Goal: Book appointment/travel/reservation

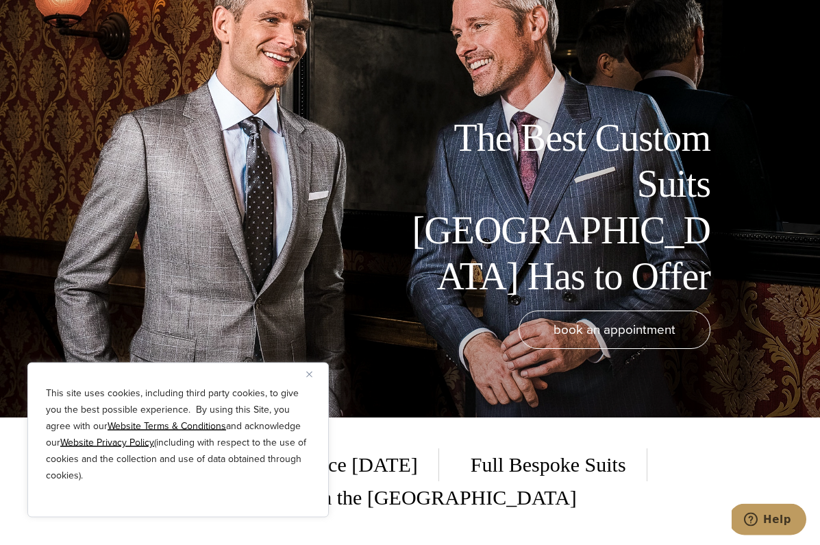
scroll to position [129, 0]
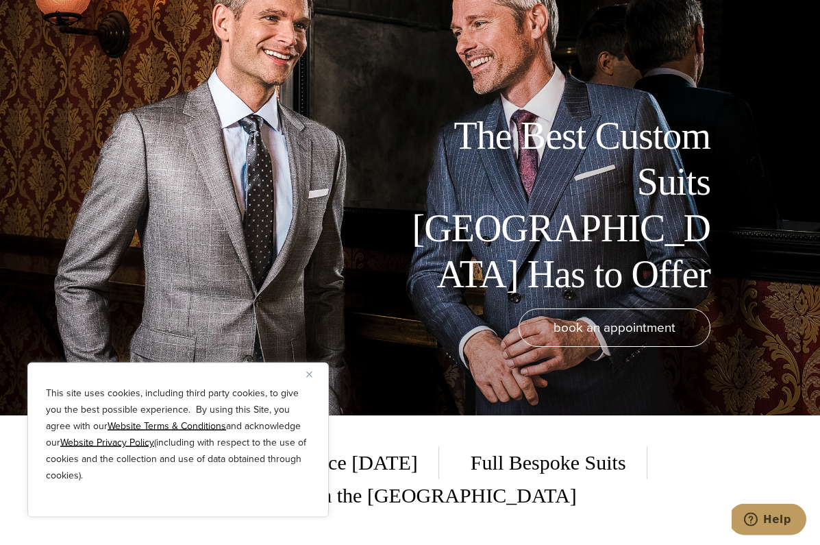
click at [303, 416] on div "This site uses cookies, including third party cookies, to give you the best pos…" at bounding box center [177, 439] width 301 height 155
click at [462, 479] on span "Full Bespoke Suits" at bounding box center [548, 462] width 197 height 33
click at [317, 382] on button "Close" at bounding box center [314, 374] width 16 height 16
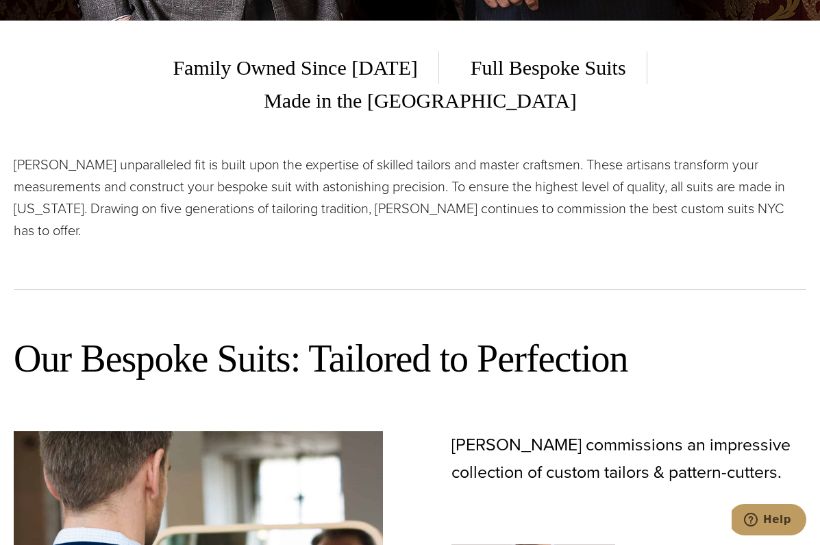
scroll to position [524, 0]
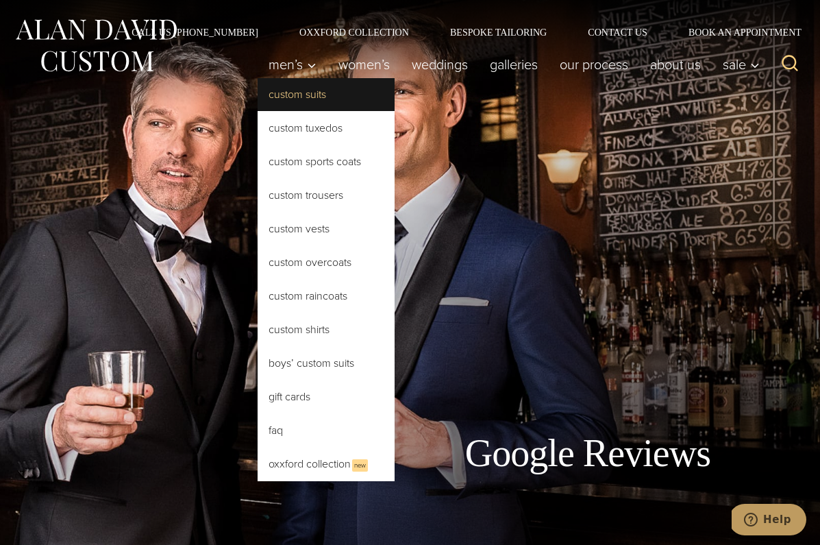
click at [332, 86] on link "Custom Suits" at bounding box center [326, 94] width 137 height 33
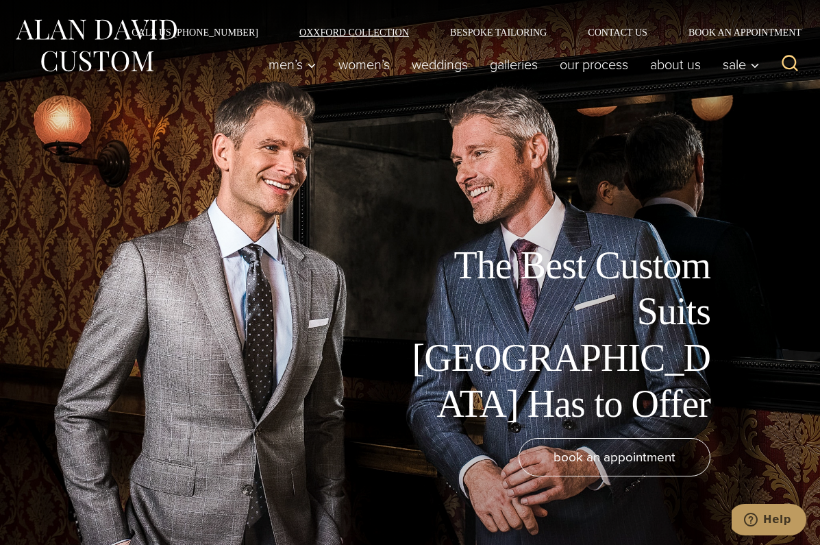
click at [338, 34] on link "Oxxford Collection" at bounding box center [354, 32] width 151 height 10
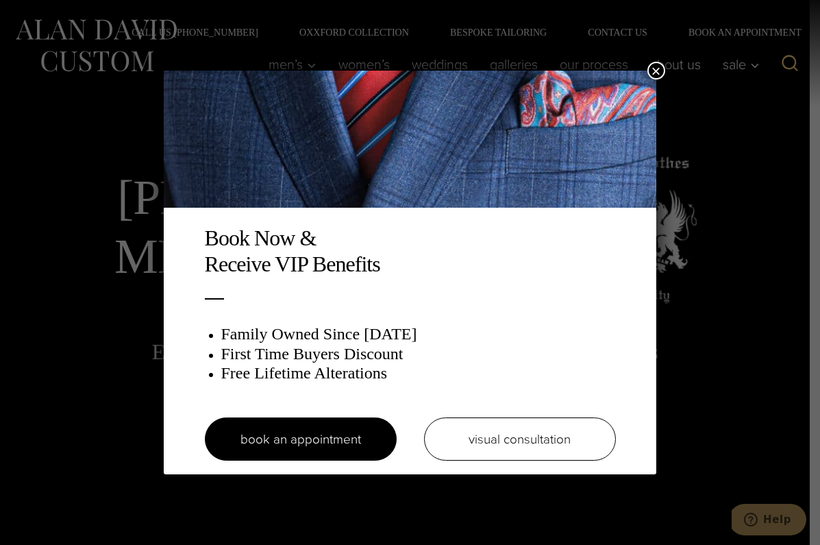
click at [656, 71] on button "×" at bounding box center [656, 71] width 18 height 18
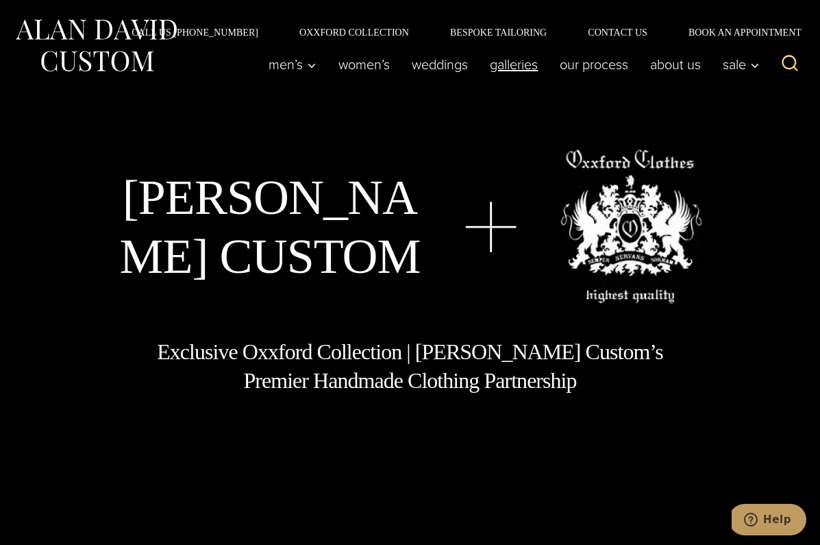
click at [537, 59] on link "Galleries" at bounding box center [514, 64] width 70 height 27
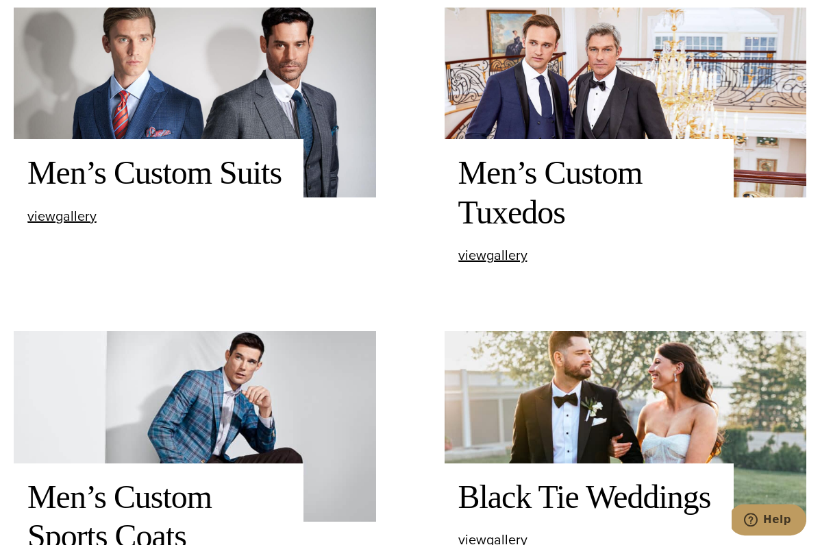
scroll to position [590, 0]
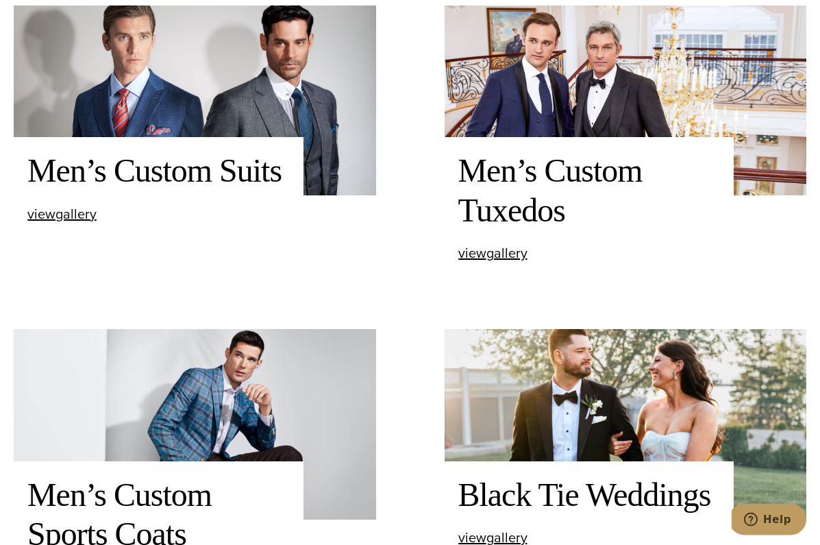
click at [240, 190] on h2 "Men’s Custom Suits" at bounding box center [158, 170] width 262 height 39
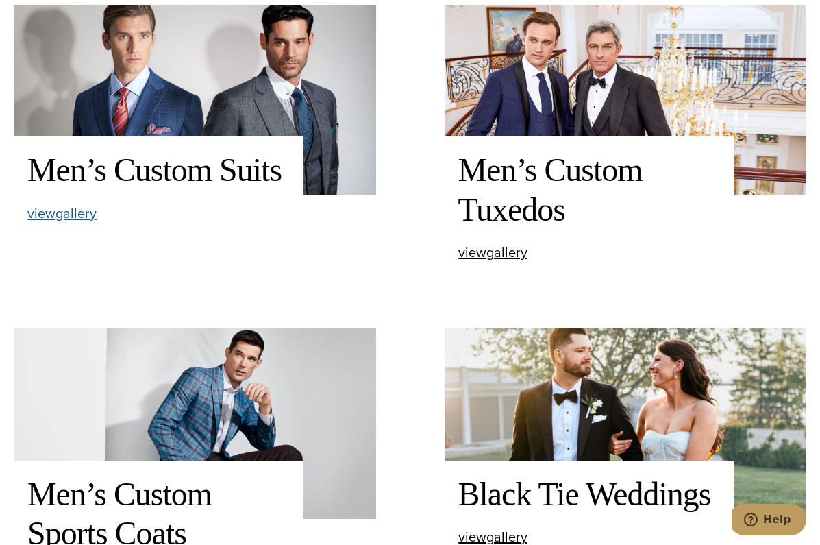
click at [49, 223] on span "view Men’s Custom Suits gallery" at bounding box center [61, 213] width 69 height 21
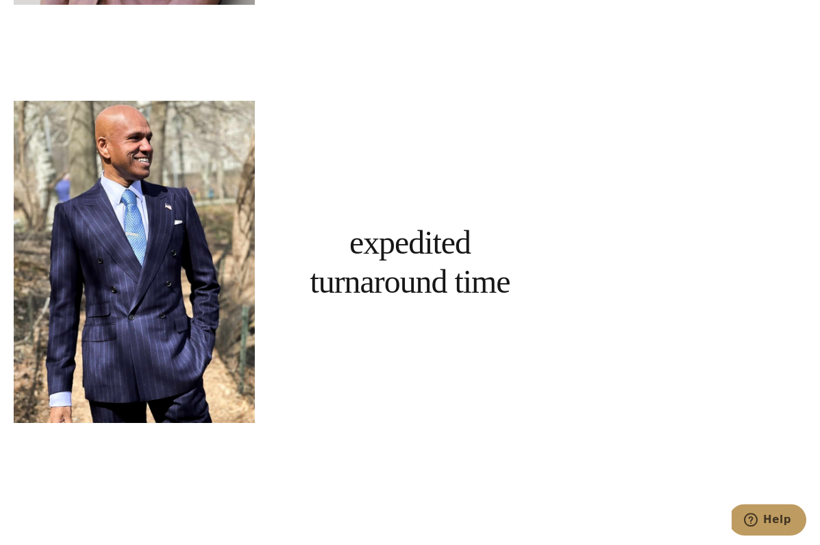
scroll to position [4369, 0]
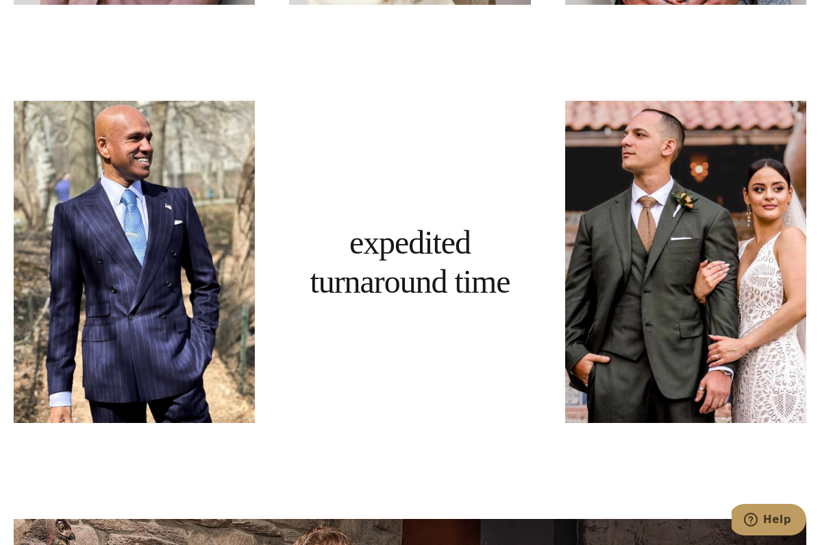
click at [331, 292] on div "Expedited Turnaround Time" at bounding box center [409, 262] width 241 height 322
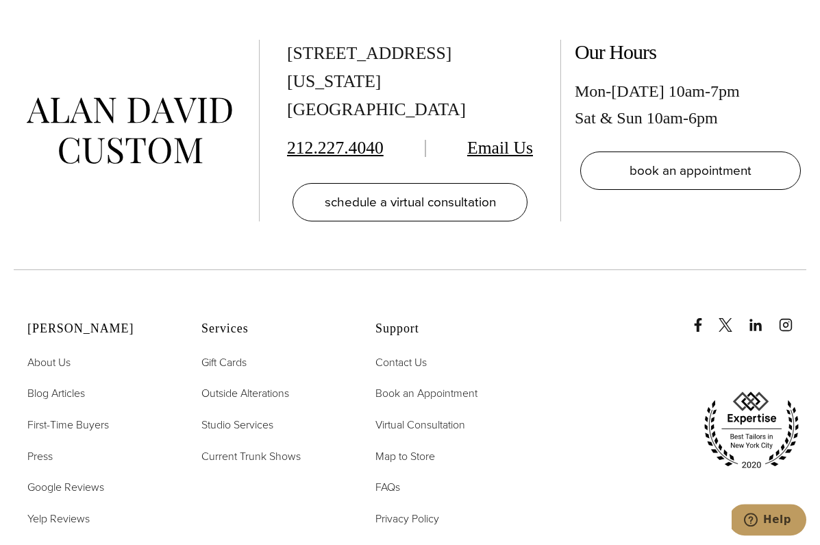
scroll to position [5742, 0]
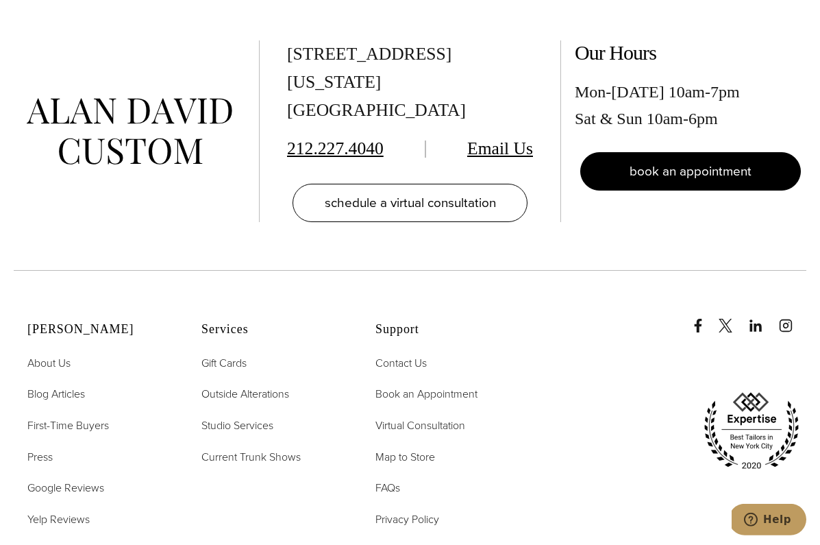
click at [667, 181] on span "book an appointment" at bounding box center [690, 171] width 122 height 20
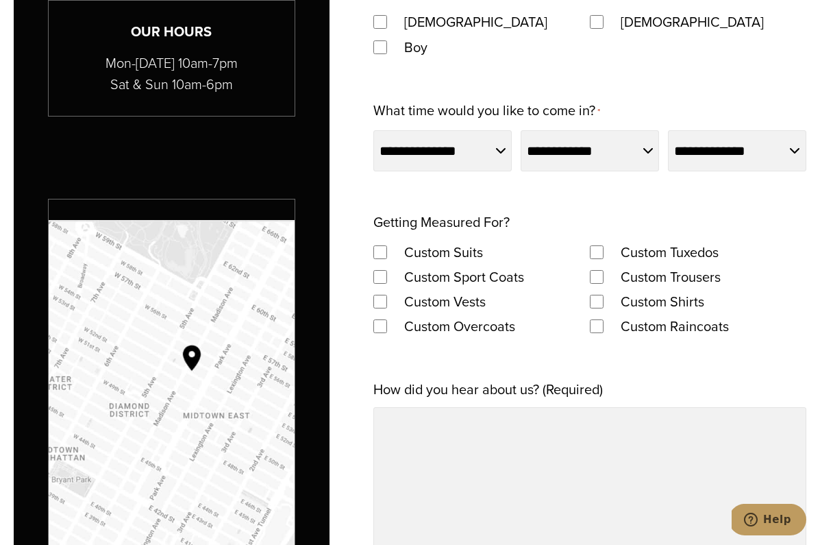
scroll to position [968, 0]
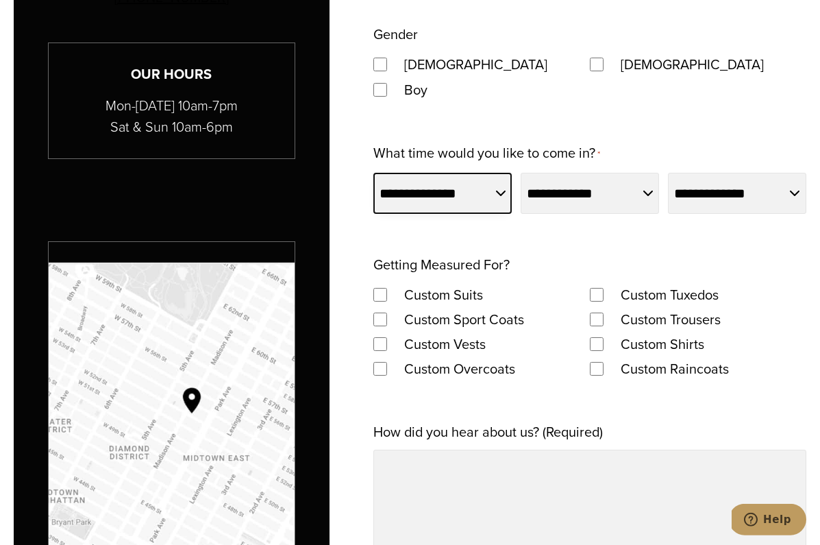
select select "******"
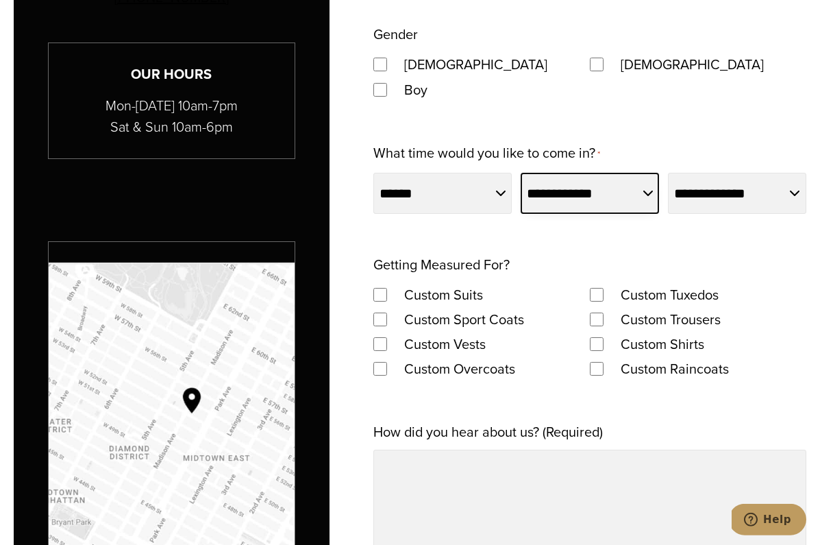
select select "**"
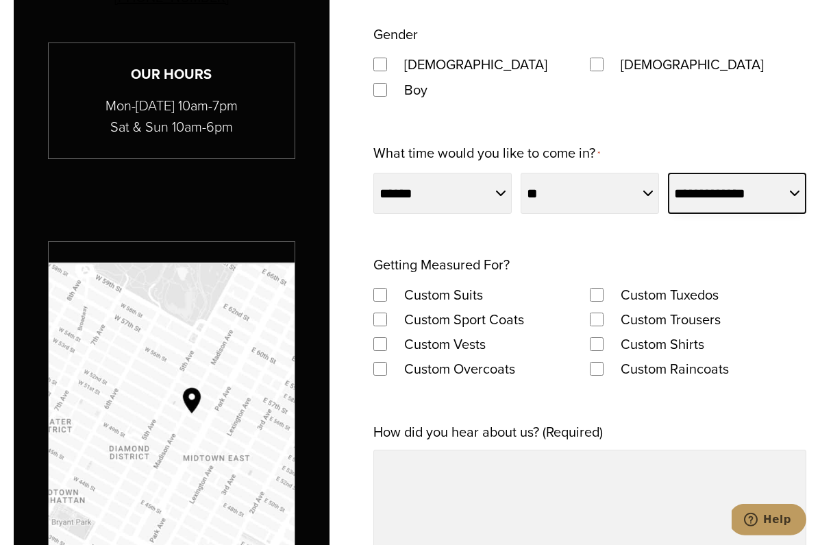
select select "*******"
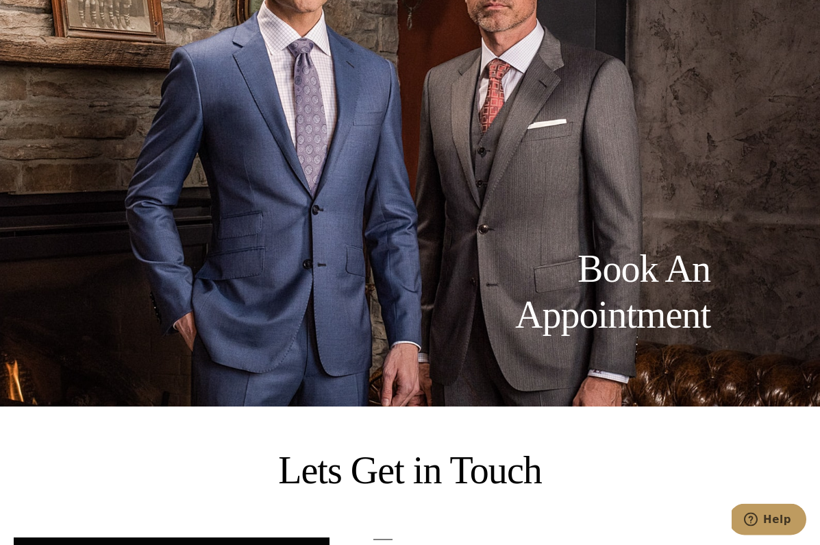
scroll to position [0, 0]
